Goal: Transaction & Acquisition: Register for event/course

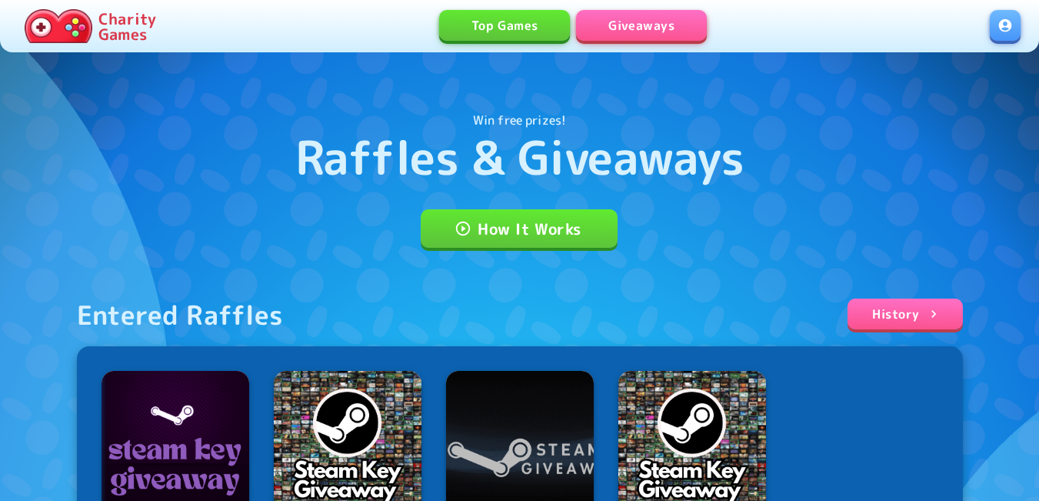
click at [1007, 26] on link at bounding box center [1005, 25] width 31 height 31
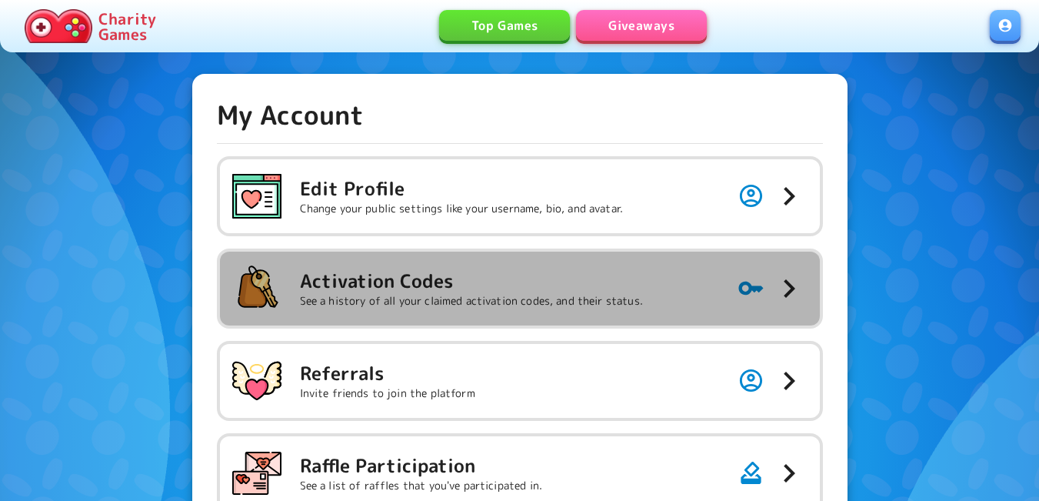
click at [617, 287] on h5 "Activation Codes" at bounding box center [471, 280] width 343 height 25
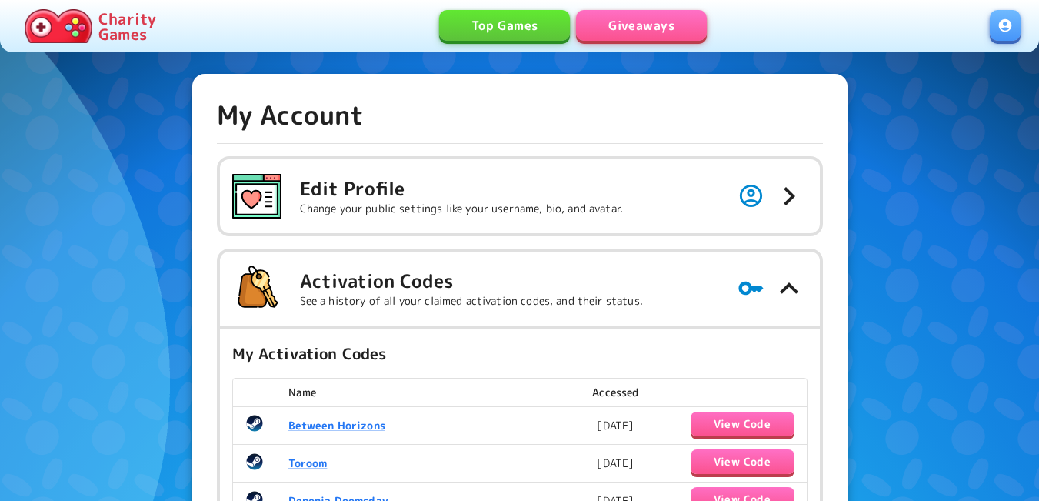
click at [655, 25] on link "Giveaways" at bounding box center [641, 25] width 131 height 31
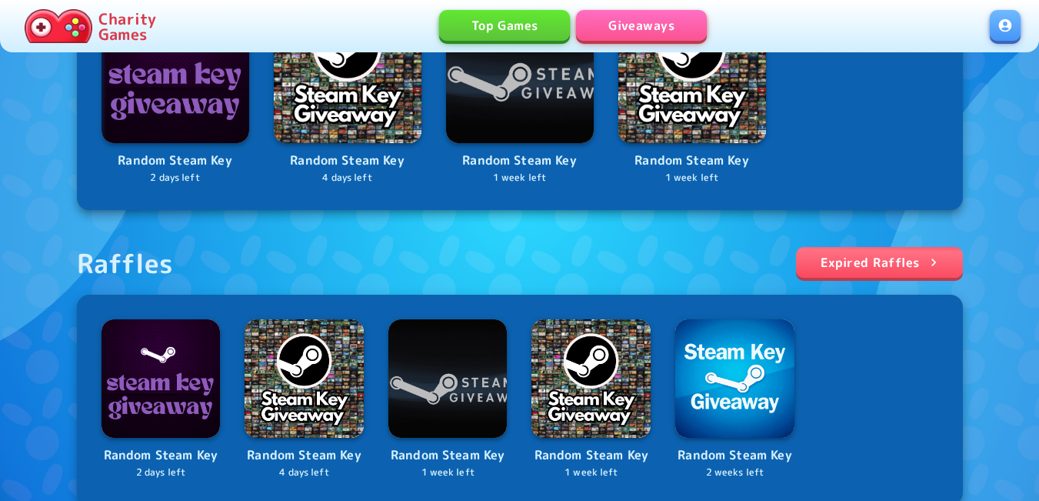
scroll to position [384, 0]
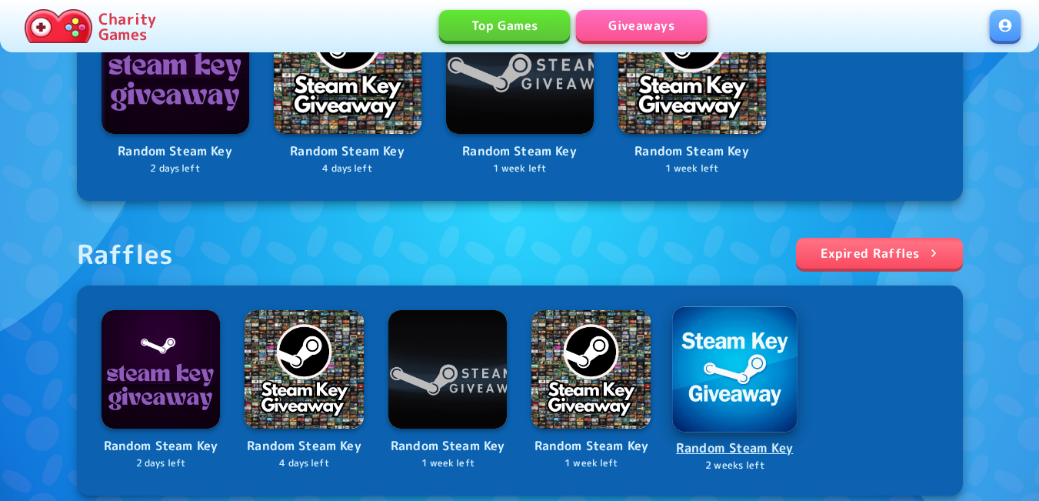
drag, startPoint x: 747, startPoint y: 392, endPoint x: 672, endPoint y: 392, distance: 75.4
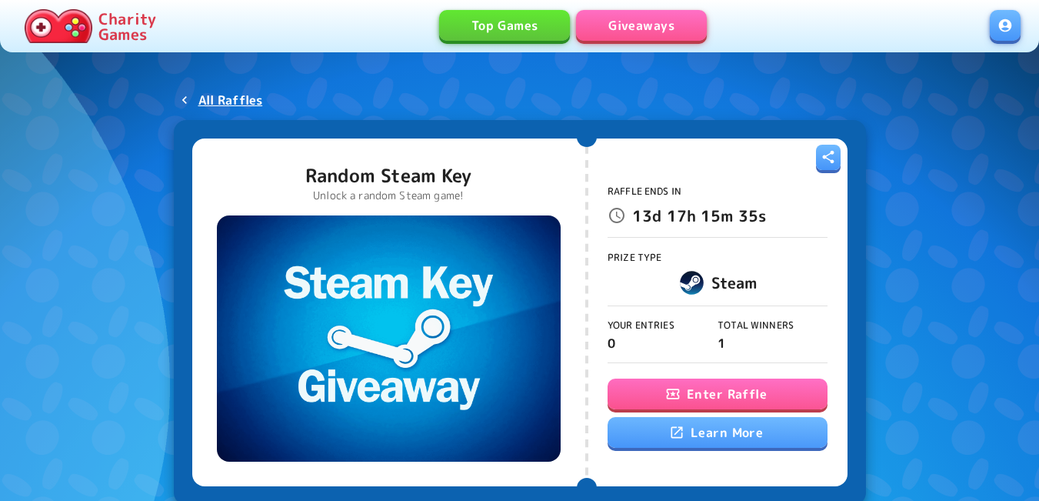
click at [650, 377] on div "Raffle Ends In 13d 17h 15m 35s Prize Type Steam Your Entries 0 Total Winners 1 …" at bounding box center [717, 312] width 220 height 330
click at [655, 398] on button "Enter Raffle" at bounding box center [717, 393] width 220 height 31
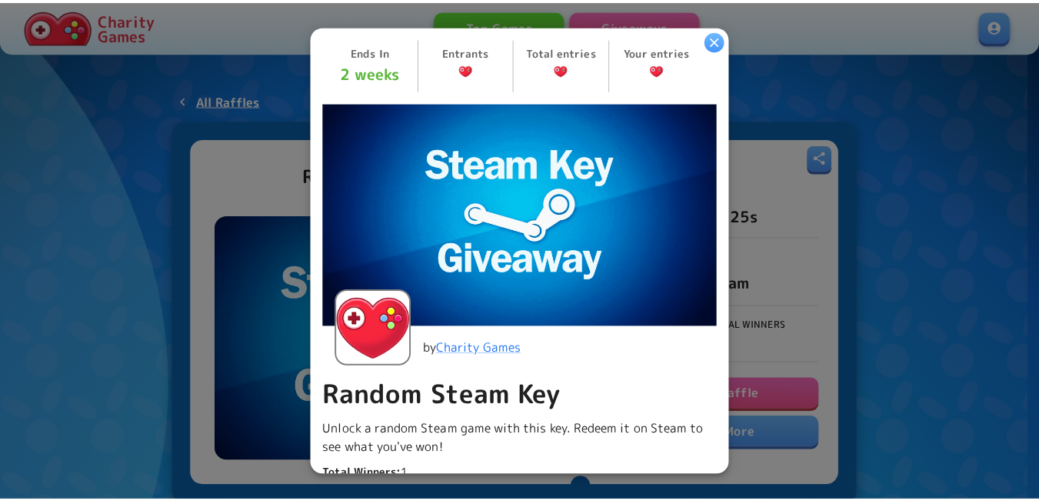
scroll to position [384, 0]
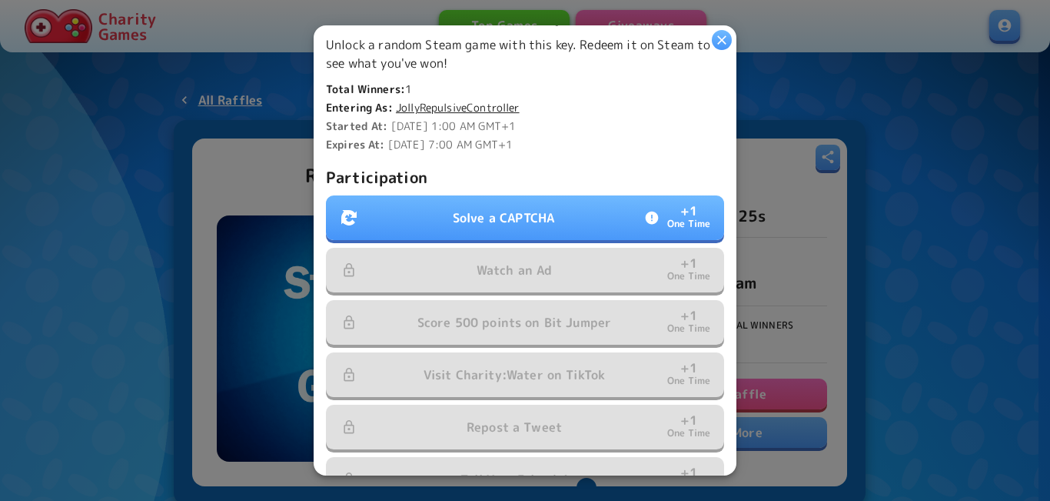
click at [534, 208] on p "Solve a CAPTCHA" at bounding box center [504, 217] width 102 height 18
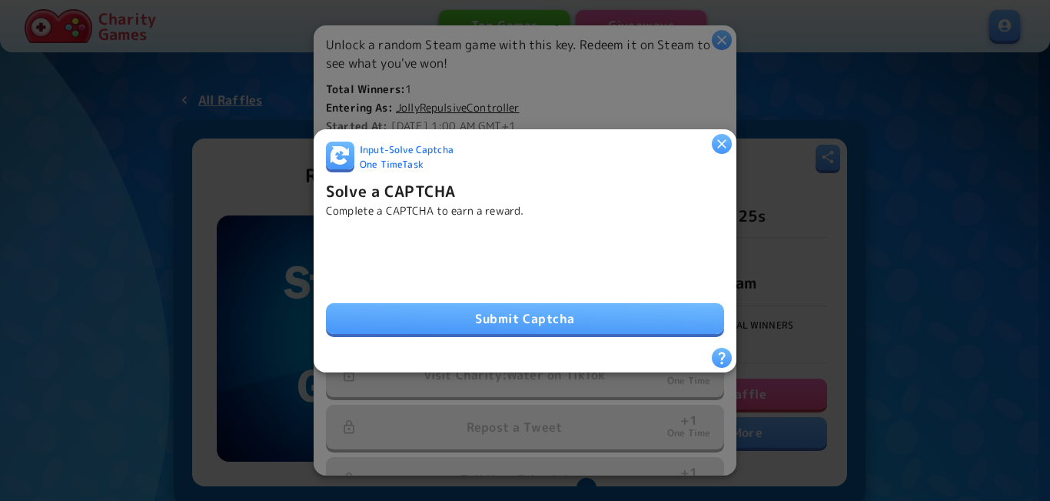
click at [458, 316] on button "Submit Captcha" at bounding box center [525, 318] width 398 height 31
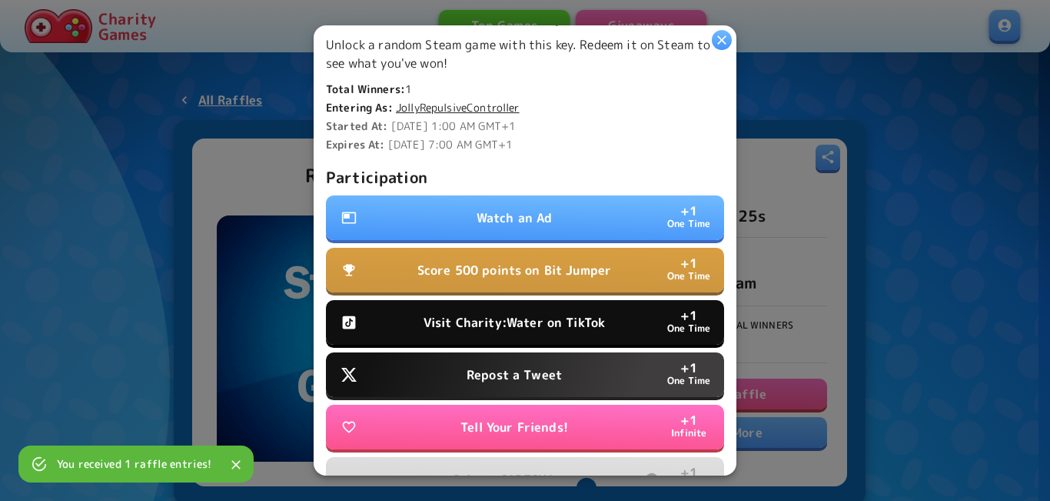
click at [525, 195] on button "Watch an Ad + 1 One Time" at bounding box center [525, 217] width 398 height 45
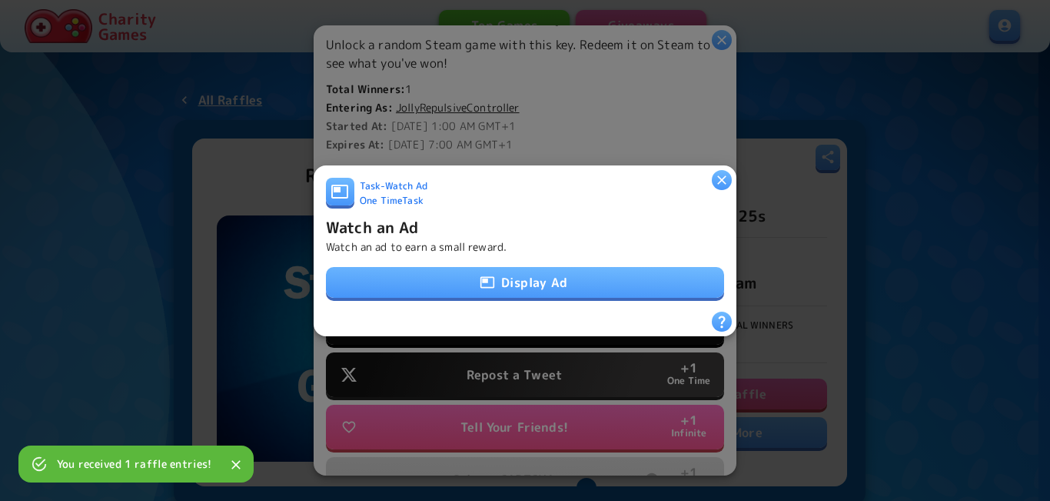
click at [510, 255] on div "Task - Watch Ad One Time Task Watch an Ad Watch an ad to earn a small reward. D…" at bounding box center [525, 244] width 398 height 134
click at [504, 275] on button "Display Ad" at bounding box center [525, 282] width 398 height 31
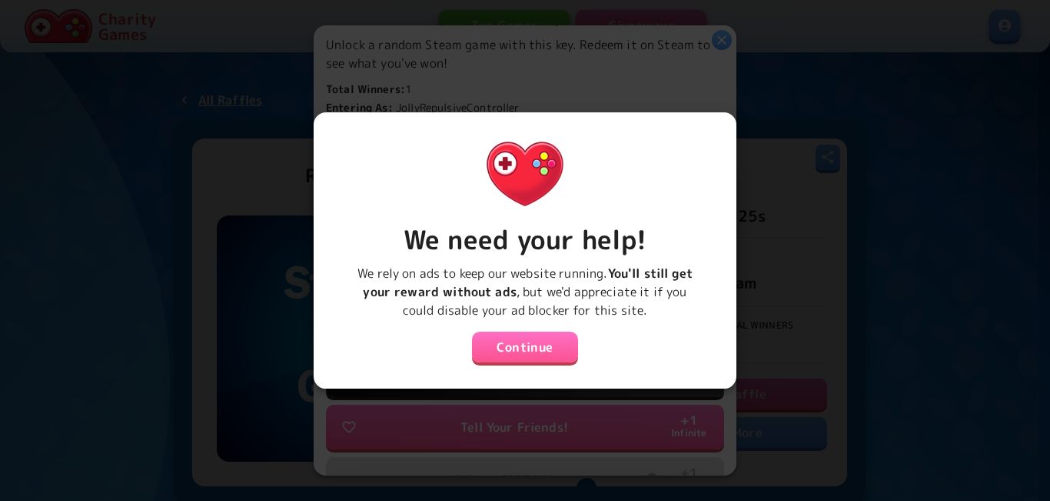
click at [521, 347] on button "Continue" at bounding box center [525, 346] width 106 height 31
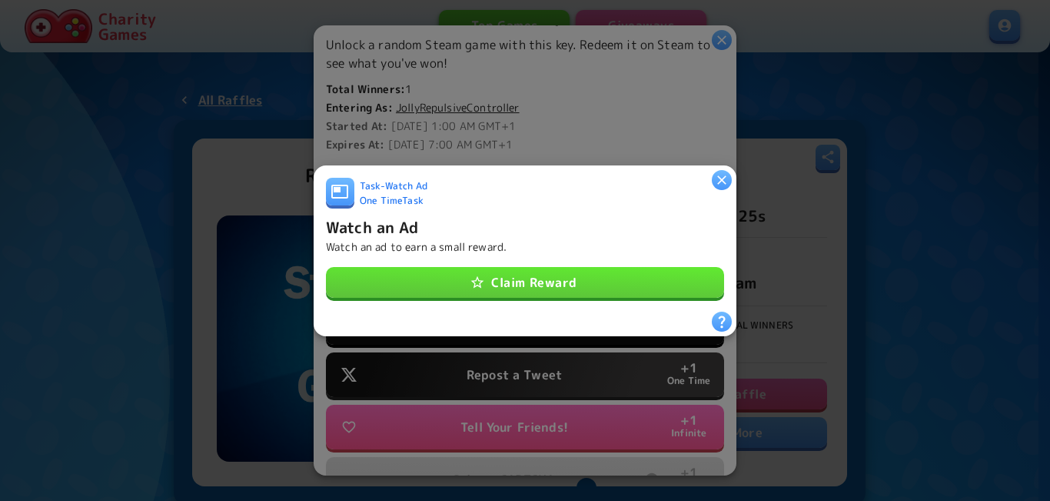
click at [474, 275] on icon "button" at bounding box center [477, 282] width 15 height 15
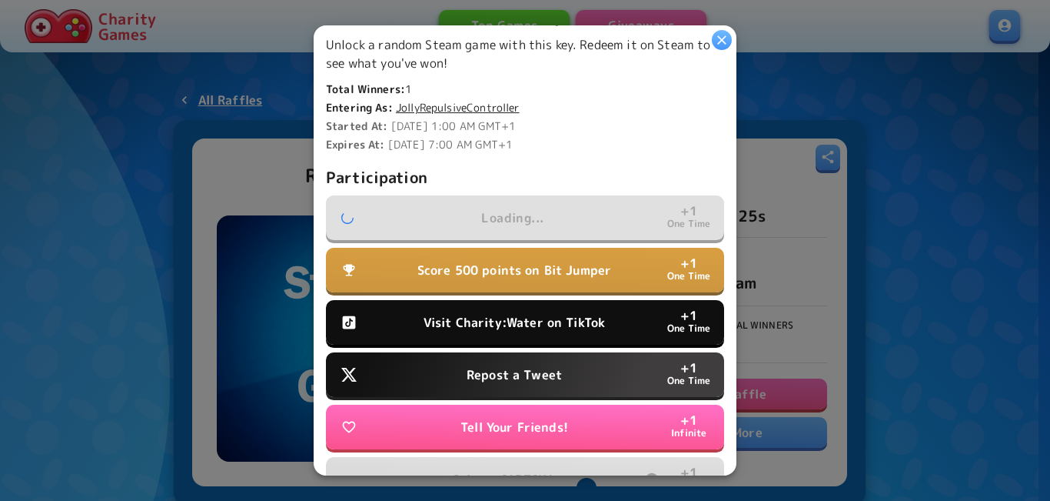
click at [475, 318] on p "Visit Charity:Water on TikTok" at bounding box center [514, 322] width 181 height 18
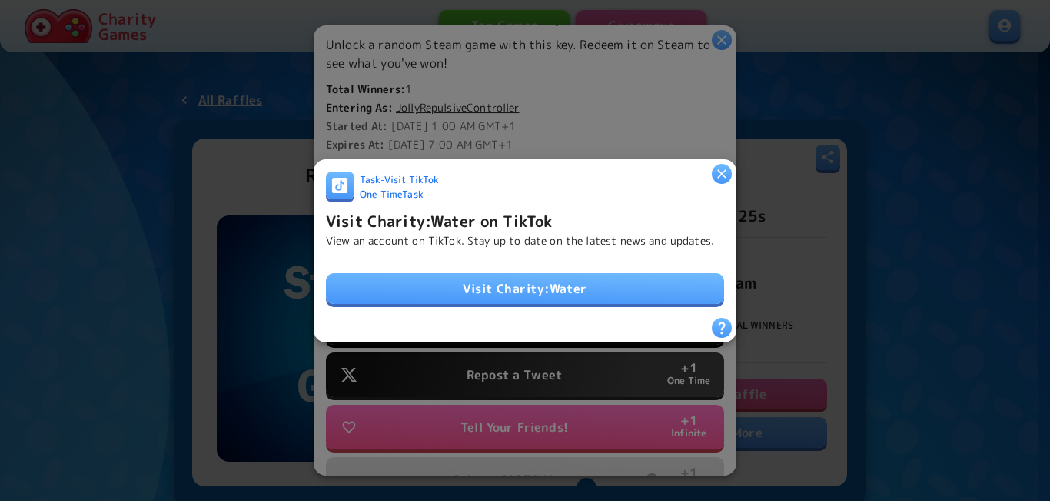
click at [481, 294] on link "Visit Charity:Water" at bounding box center [525, 288] width 398 height 31
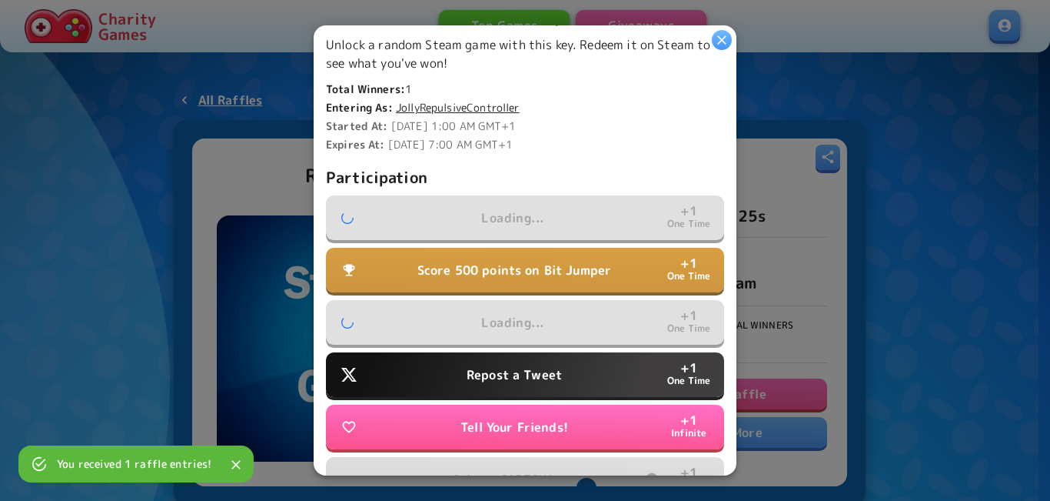
click at [451, 368] on button "Repost a Tweet + 1 One Time" at bounding box center [525, 374] width 398 height 45
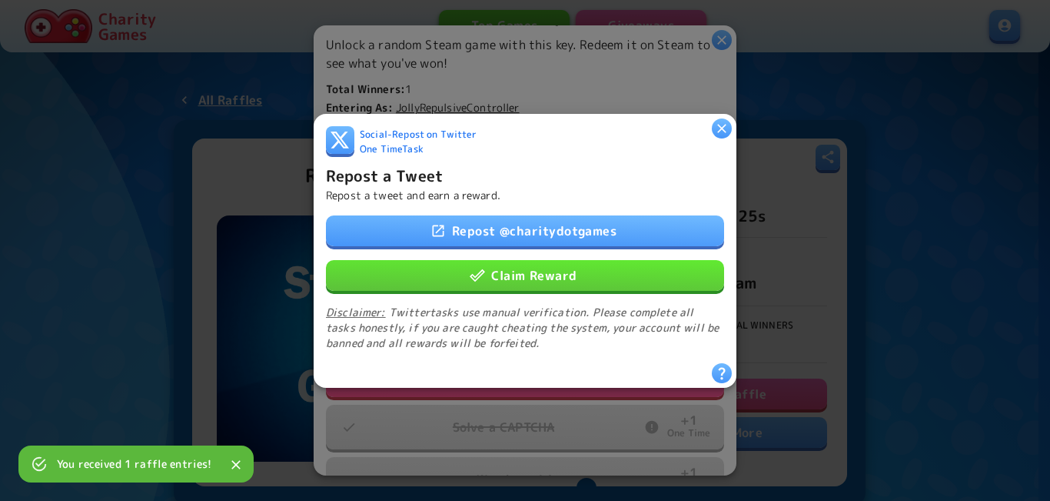
click at [482, 276] on button "Claim Reward" at bounding box center [525, 274] width 398 height 31
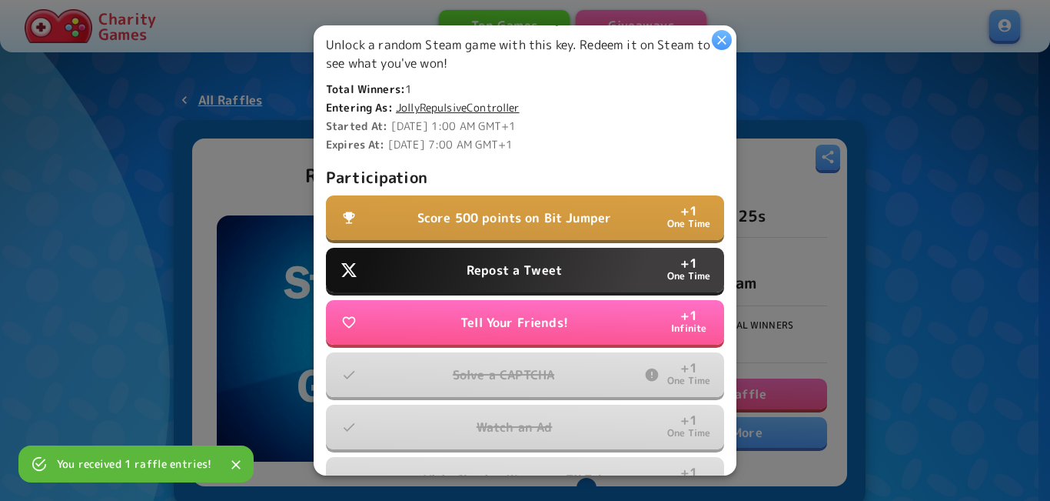
click at [455, 211] on p "Score 500 points on Bit Jumper" at bounding box center [515, 217] width 195 height 18
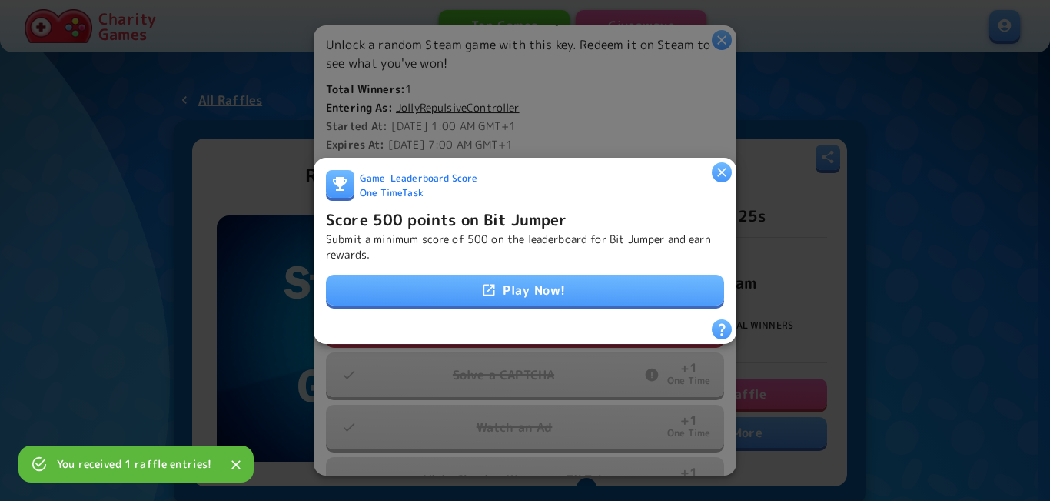
click at [501, 280] on link "Play Now!" at bounding box center [525, 290] width 398 height 31
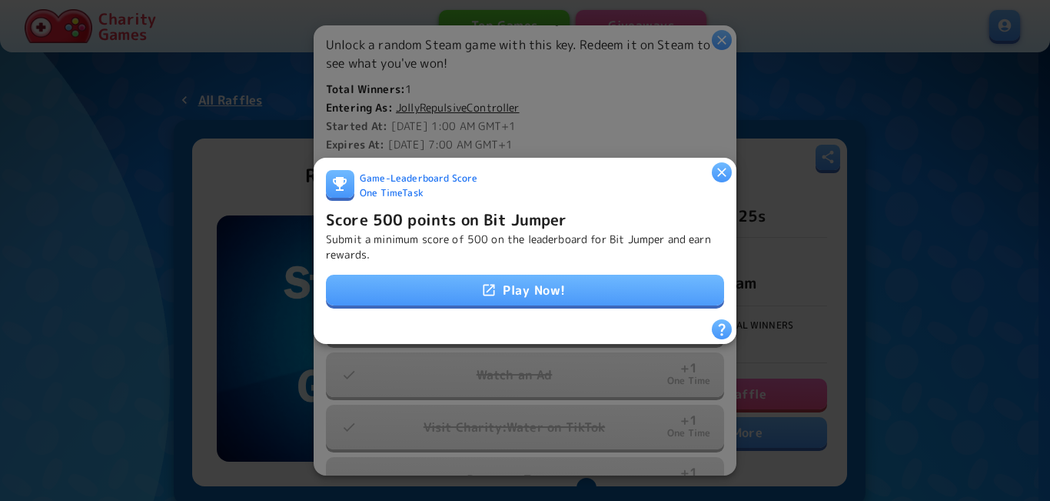
click at [473, 208] on h6 "Score 500 points on Bit Jumper" at bounding box center [446, 218] width 241 height 25
click at [472, 231] on p "Submit a minimum score of 500 on the leaderboard for Bit Jumper and earn reward…" at bounding box center [525, 246] width 398 height 31
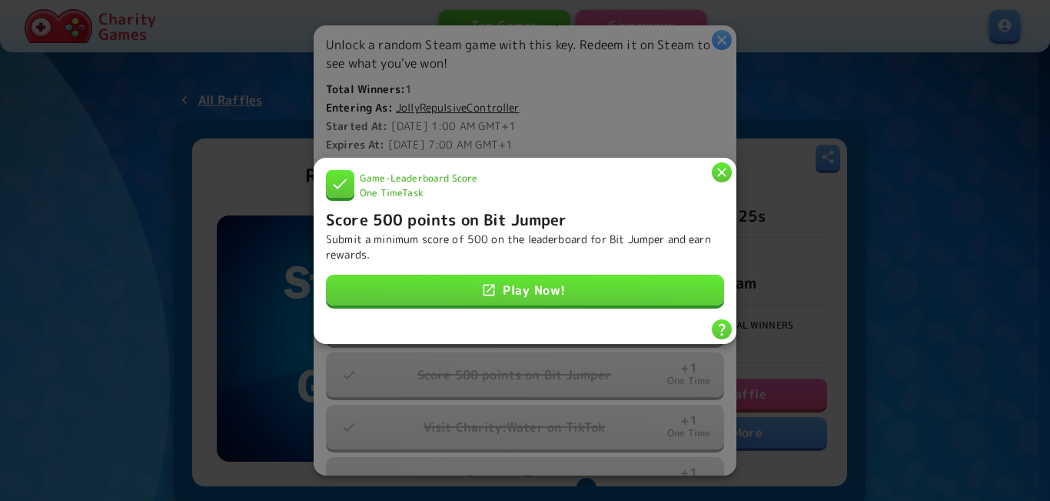
click at [721, 168] on icon "button" at bounding box center [721, 172] width 9 height 9
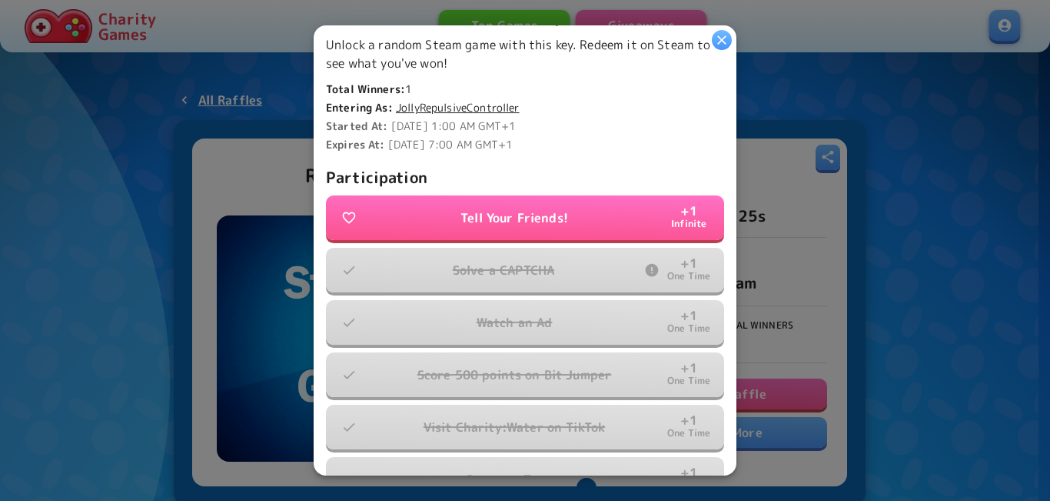
click at [723, 38] on icon "button" at bounding box center [721, 39] width 15 height 15
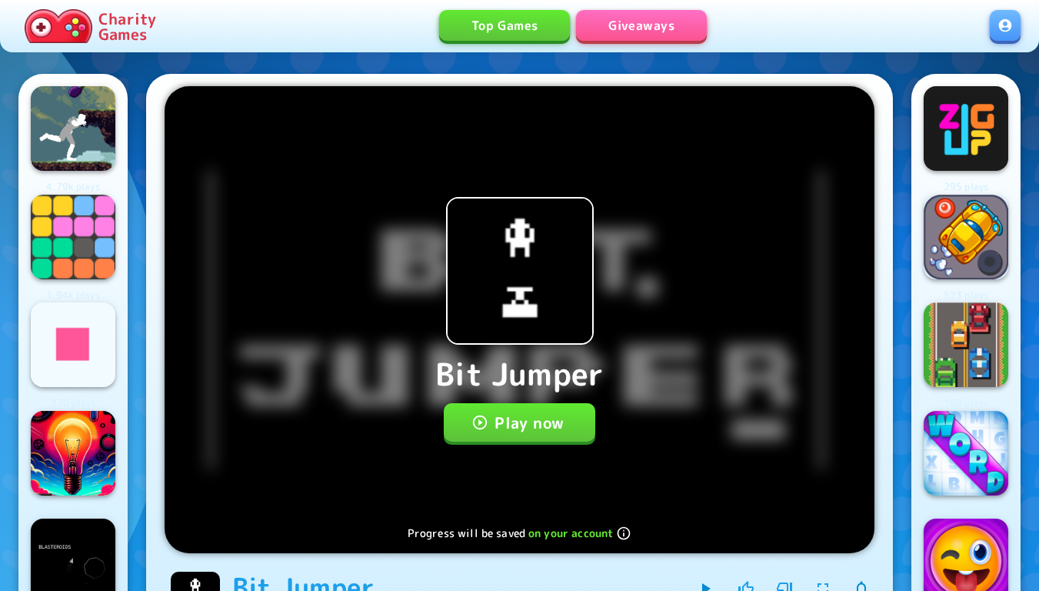
click at [515, 417] on button "Play now" at bounding box center [519, 422] width 151 height 38
